Goal: Information Seeking & Learning: Learn about a topic

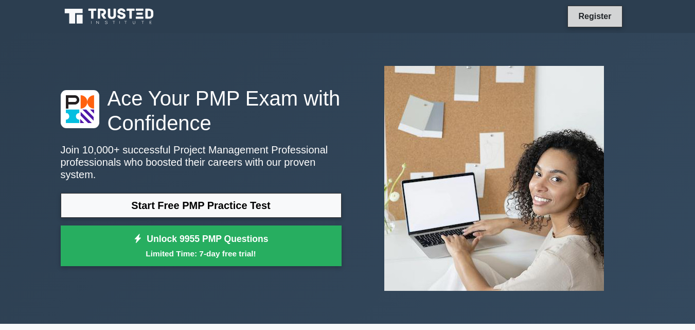
click at [590, 19] on link "Register" at bounding box center [594, 16] width 45 height 13
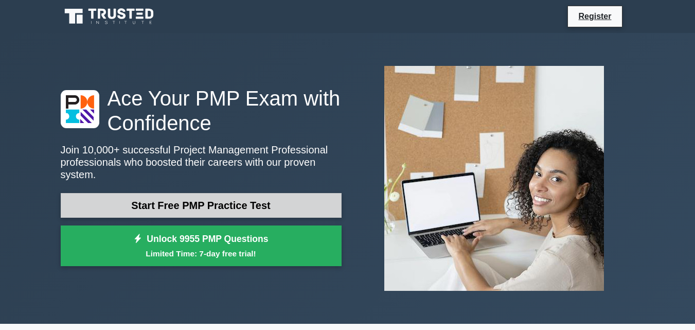
click at [203, 202] on link "Start Free PMP Practice Test" at bounding box center [201, 205] width 281 height 25
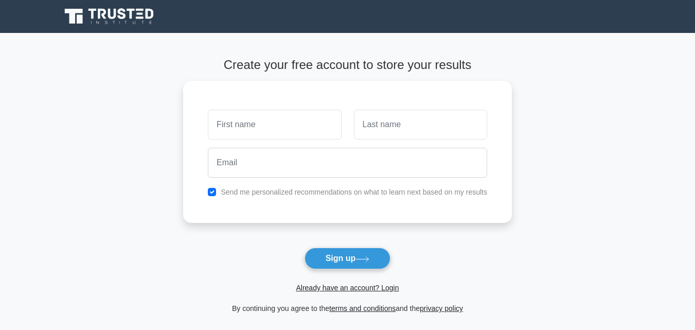
click at [294, 126] on input "text" at bounding box center [274, 125] width 133 height 30
type input "PETRO"
click at [401, 121] on input "text" at bounding box center [420, 122] width 133 height 30
type input "MATLE"
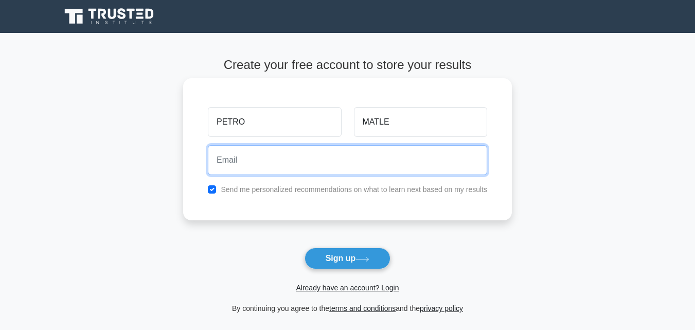
click at [324, 163] on input "email" at bounding box center [347, 160] width 279 height 30
type input "S"
type input "sirpj1958@gmail.com"
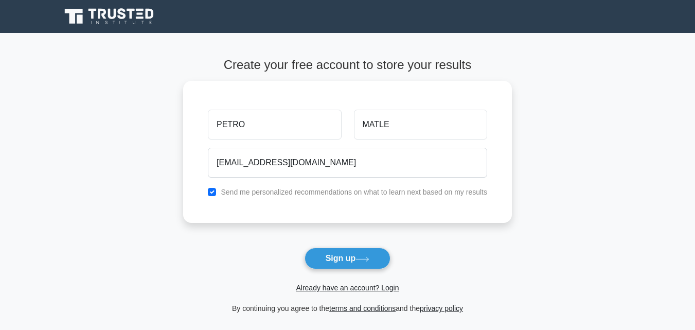
click at [271, 229] on form "Create your free account to store your results PETRO MATLE sirpj1958@gmail.com …" at bounding box center [347, 186] width 329 height 257
click at [347, 259] on button "Sign up" at bounding box center [347, 258] width 86 height 22
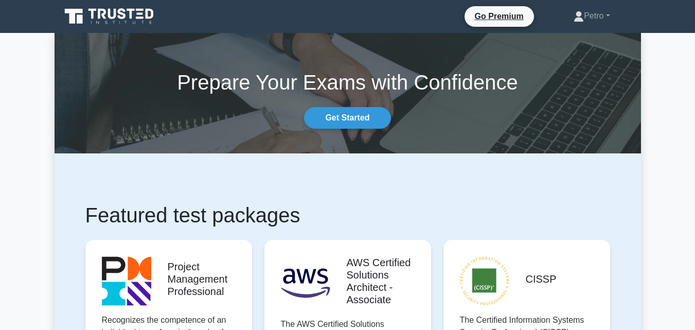
drag, startPoint x: 699, startPoint y: 27, endPoint x: 684, endPoint y: 15, distance: 19.4
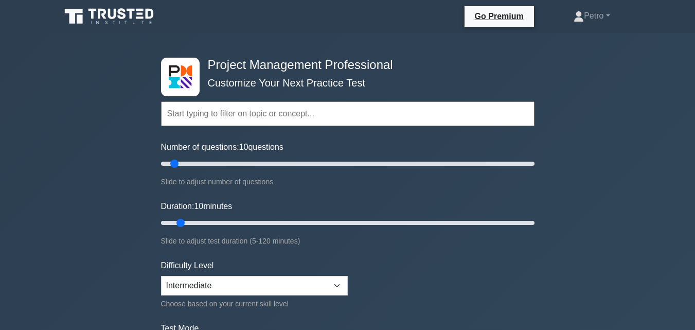
click at [316, 118] on input "text" at bounding box center [347, 113] width 373 height 25
type input "25"
click at [201, 164] on input "Number of questions: 25 questions" at bounding box center [347, 163] width 373 height 12
click at [336, 285] on select "Beginner Intermediate Expert" at bounding box center [254, 286] width 187 height 20
select select "beginner"
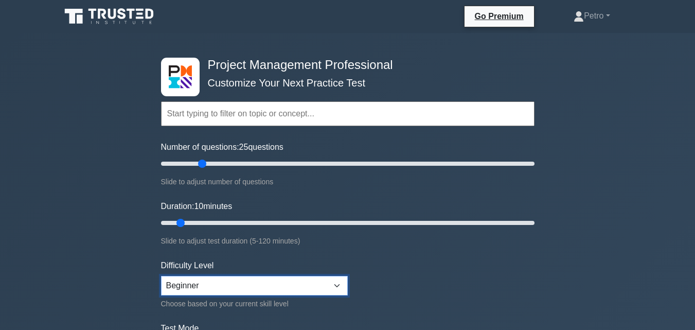
click at [161, 276] on select "Beginner Intermediate Expert" at bounding box center [254, 286] width 187 height 20
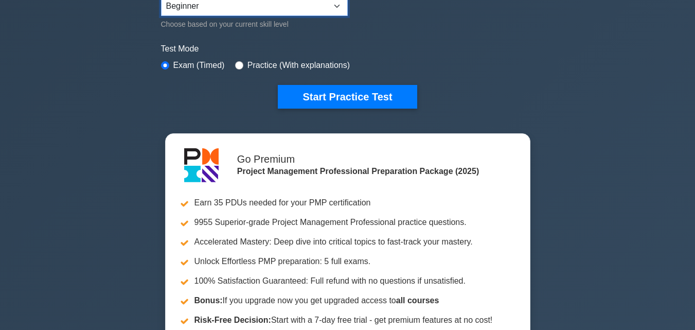
scroll to position [265, 0]
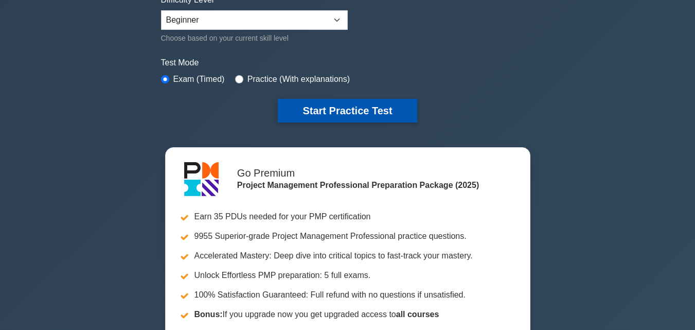
click at [358, 112] on button "Start Practice Test" at bounding box center [347, 111] width 139 height 24
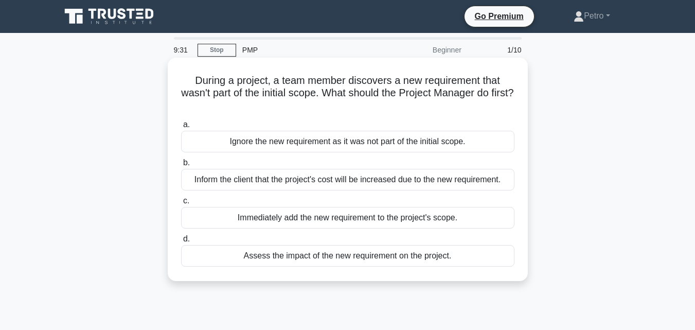
click at [220, 176] on div "Inform the client that the project's cost will be increased due to the new requ…" at bounding box center [347, 180] width 333 height 22
click at [181, 166] on input "b. Inform the client that the project's cost will be increased due to the new r…" at bounding box center [181, 162] width 0 height 7
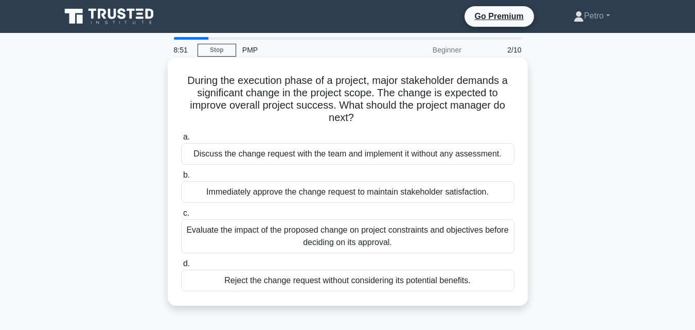
click at [201, 154] on div "Discuss the change request with the team and implement it without any assessmen…" at bounding box center [347, 154] width 333 height 22
click at [181, 140] on input "a. Discuss the change request with the team and implement it without any assess…" at bounding box center [181, 137] width 0 height 7
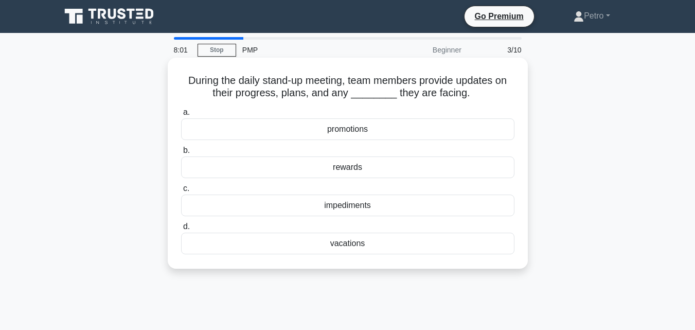
click at [253, 201] on div "impediments" at bounding box center [347, 205] width 333 height 22
click at [181, 192] on input "c. impediments" at bounding box center [181, 188] width 0 height 7
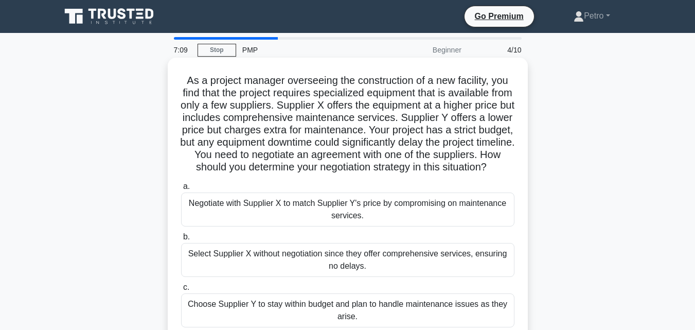
click at [226, 319] on div "Choose Supplier Y to stay within budget and plan to handle maintenance issues a…" at bounding box center [347, 310] width 333 height 34
click at [181, 291] on input "c. Choose Supplier Y to stay within budget and plan to handle maintenance issue…" at bounding box center [181, 287] width 0 height 7
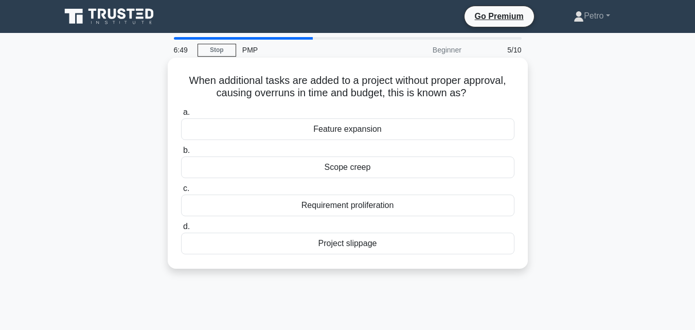
click at [331, 131] on div "Feature expansion" at bounding box center [347, 129] width 333 height 22
click at [181, 116] on input "a. Feature expansion" at bounding box center [181, 112] width 0 height 7
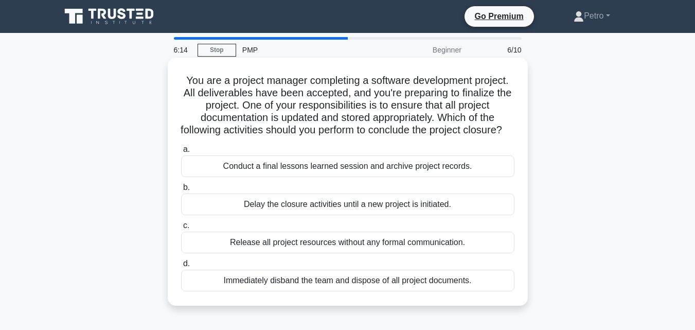
click at [213, 213] on div "Delay the closure activities until a new project is initiated." at bounding box center [347, 204] width 333 height 22
click at [181, 191] on input "b. Delay the closure activities until a new project is initiated." at bounding box center [181, 187] width 0 height 7
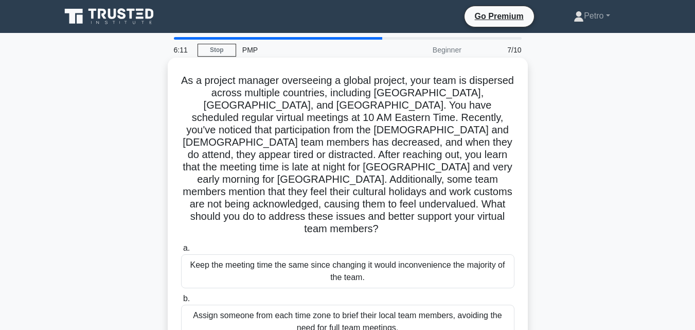
click at [206, 304] on div "Assign someone from each time zone to brief their local team members, avoiding …" at bounding box center [347, 321] width 333 height 34
click at [181, 295] on input "b. Assign someone from each time zone to brief their local team members, avoidi…" at bounding box center [181, 298] width 0 height 7
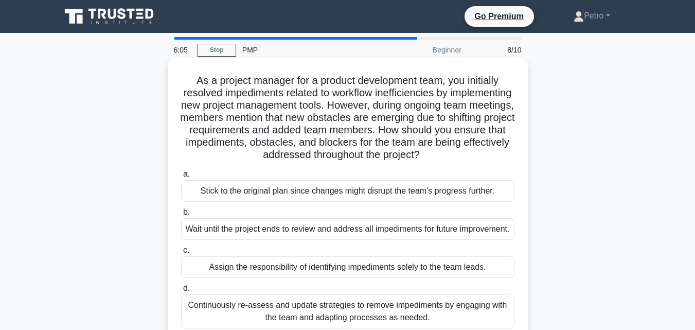
click at [200, 278] on div "Assign the responsibility of identifying impediments solely to the team leads." at bounding box center [347, 267] width 333 height 22
click at [181, 253] on input "c. Assign the responsibility of identifying impediments solely to the team lead…" at bounding box center [181, 250] width 0 height 7
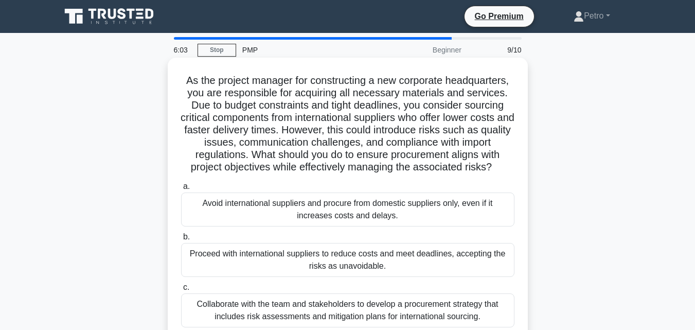
click at [200, 303] on div "Collaborate with the team and stakeholders to develop a procurement strategy th…" at bounding box center [347, 310] width 333 height 34
click at [181, 291] on input "c. Collaborate with the team and stakeholders to develop a procurement strategy…" at bounding box center [181, 287] width 0 height 7
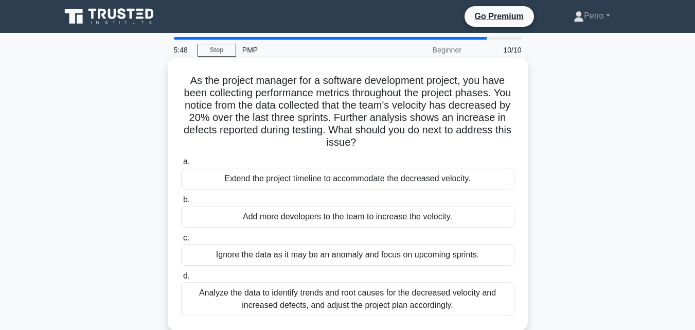
click at [199, 258] on div "Ignore the data as it may be an anomaly and focus on upcoming sprints." at bounding box center [347, 255] width 333 height 22
click at [181, 241] on input "c. Ignore the data as it may be an anomaly and focus on upcoming sprints." at bounding box center [181, 237] width 0 height 7
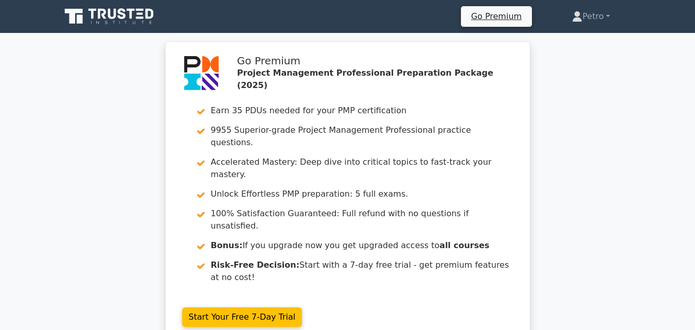
click at [582, 170] on div "Go Premium Project Management Professional Preparation Package (2025) Earn 35 P…" at bounding box center [347, 198] width 695 height 315
click at [596, 17] on link "Petro" at bounding box center [590, 16] width 87 height 21
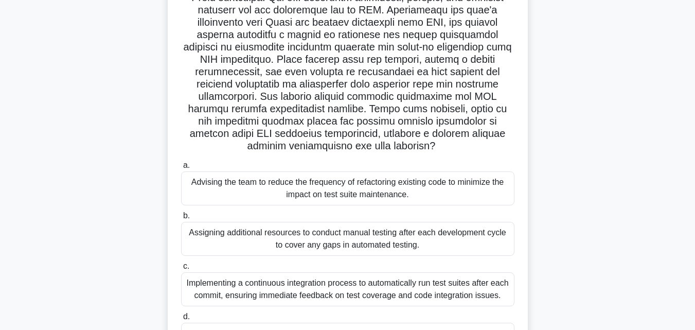
scroll to position [123, 0]
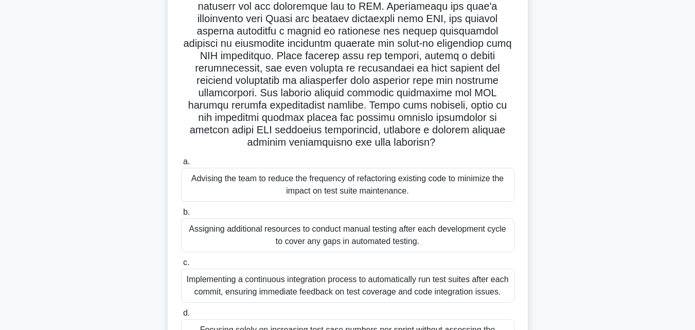
click at [244, 183] on div "Advising the team to reduce the frequency of refactoring existing code to minim…" at bounding box center [347, 185] width 333 height 34
click at [181, 165] on input "a. Advising the team to reduce the frequency of refactoring existing code to mi…" at bounding box center [181, 161] width 0 height 7
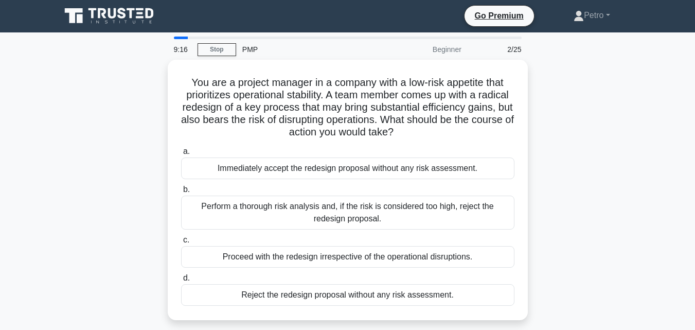
scroll to position [0, 0]
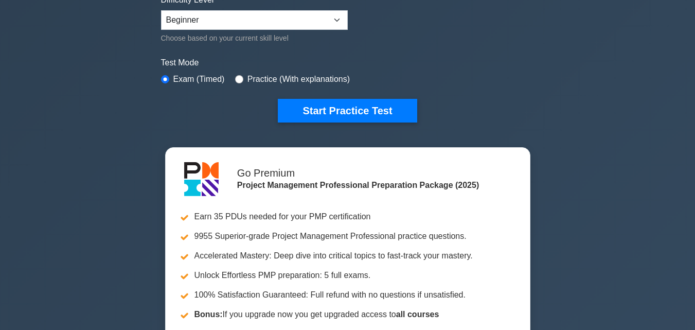
click at [549, 158] on div "Project Management Professional Customize Your Next Practice Test Topics Scope …" at bounding box center [347, 91] width 695 height 647
